Goal: Find specific page/section: Find specific page/section

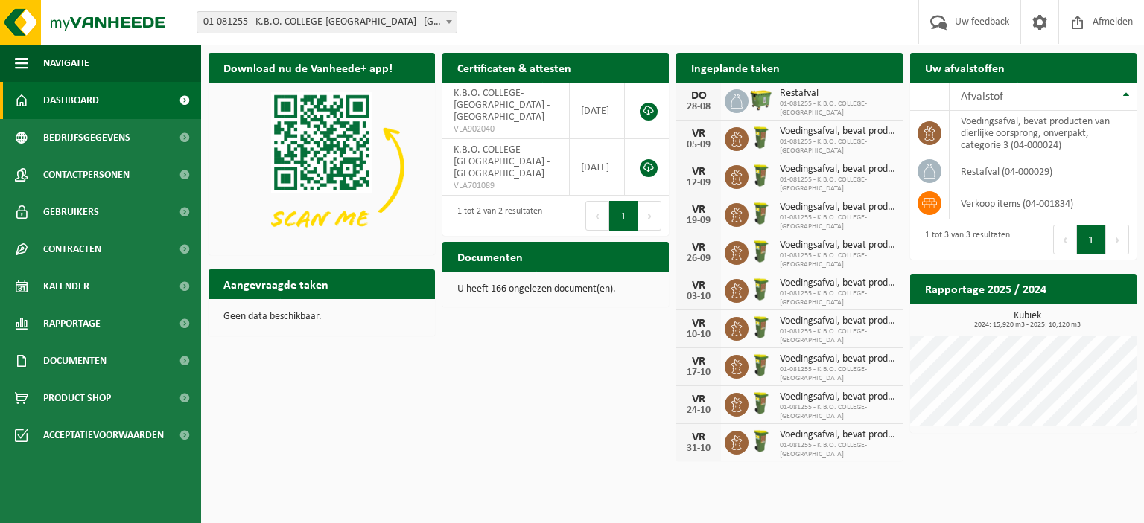
drag, startPoint x: 590, startPoint y: 363, endPoint x: 769, endPoint y: 280, distance: 197.6
click at [590, 363] on div "Download nu de Vanheede+ app! Verberg Certificaten & attesten Bekijk uw certifi…" at bounding box center [672, 256] width 935 height 422
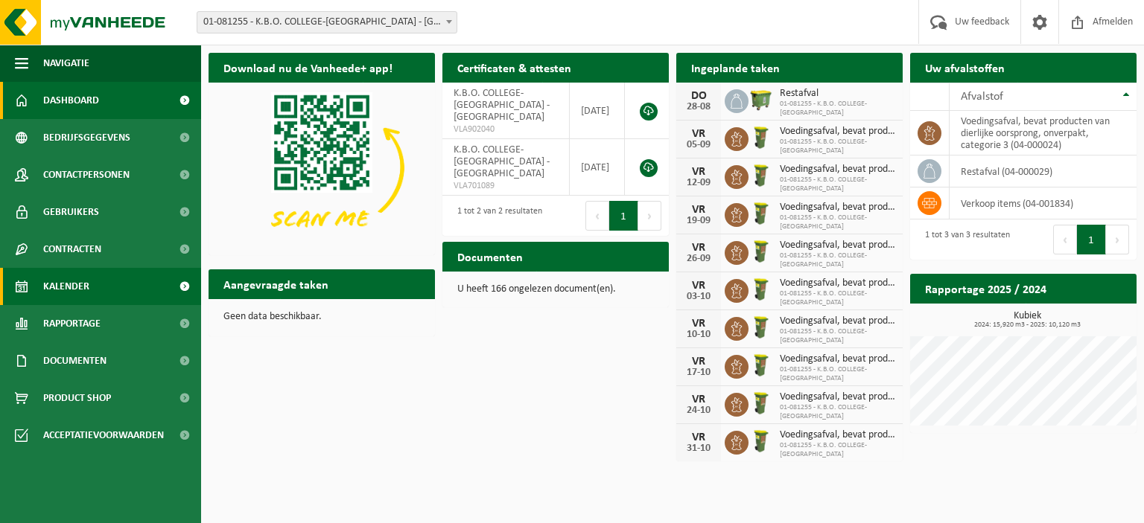
click at [92, 290] on link "Kalender" at bounding box center [100, 286] width 201 height 37
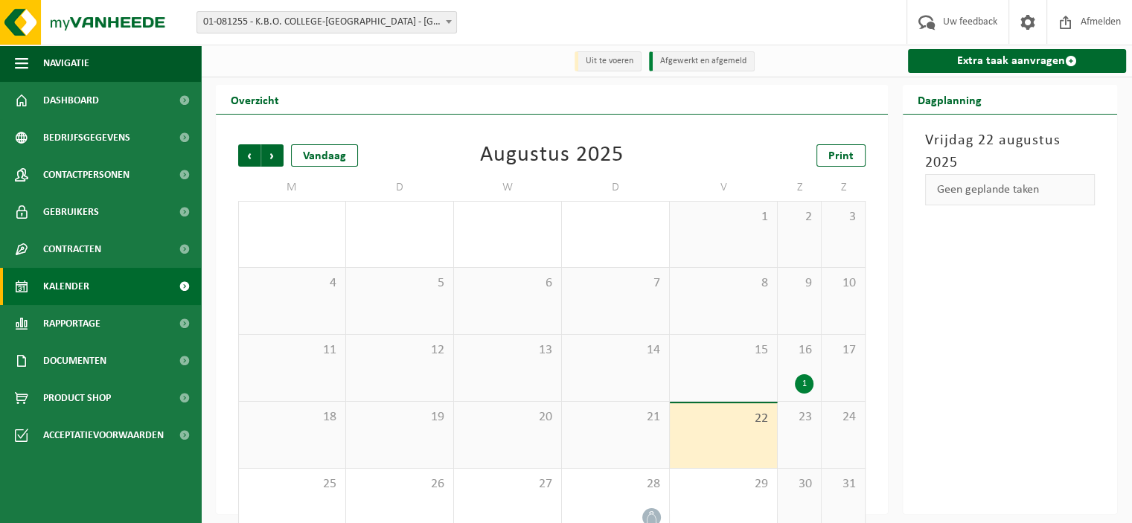
scroll to position [28, 0]
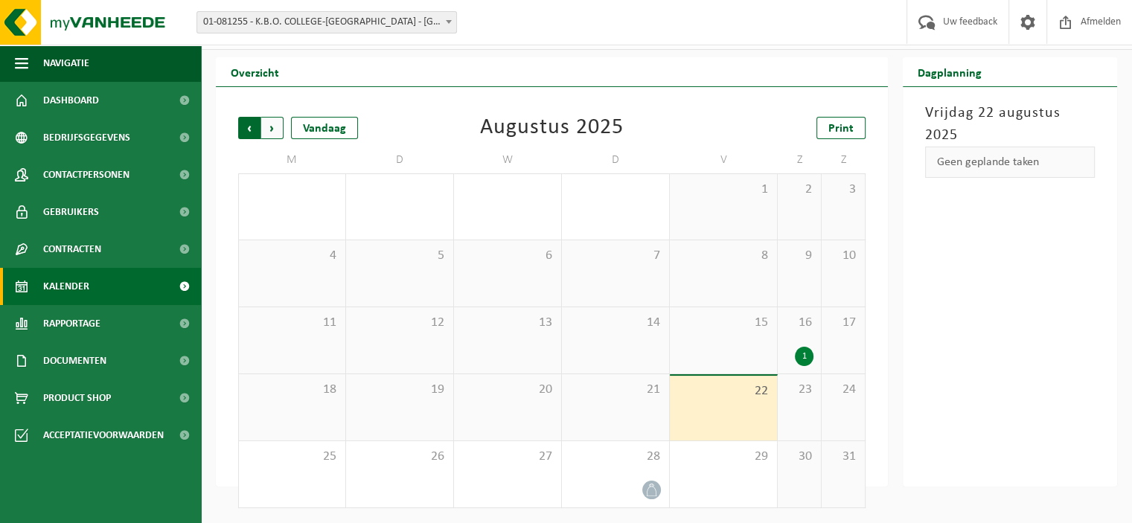
click at [268, 133] on span "Volgende" at bounding box center [272, 128] width 22 height 22
